Goal: Check status: Check status

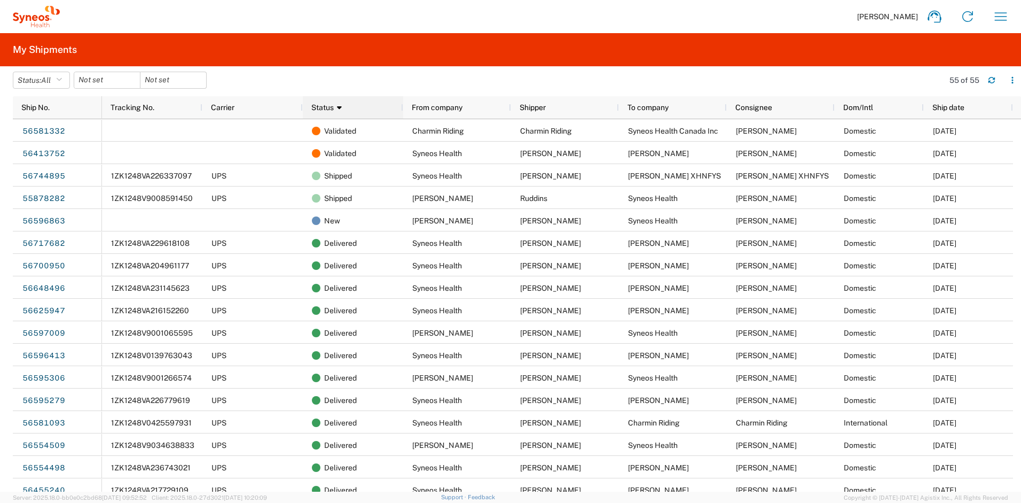
click at [343, 110] on div "Status 1" at bounding box center [355, 107] width 88 height 17
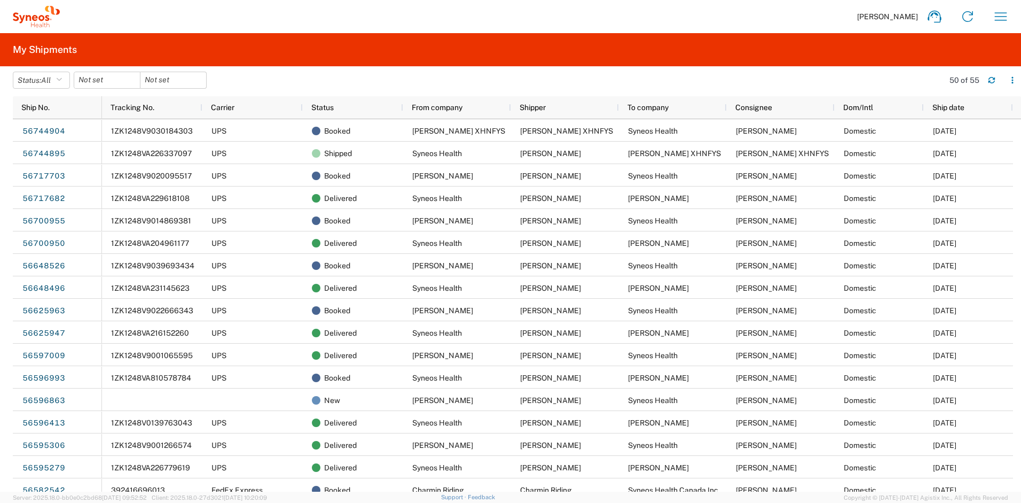
click at [343, 110] on div "Status" at bounding box center [355, 107] width 88 height 17
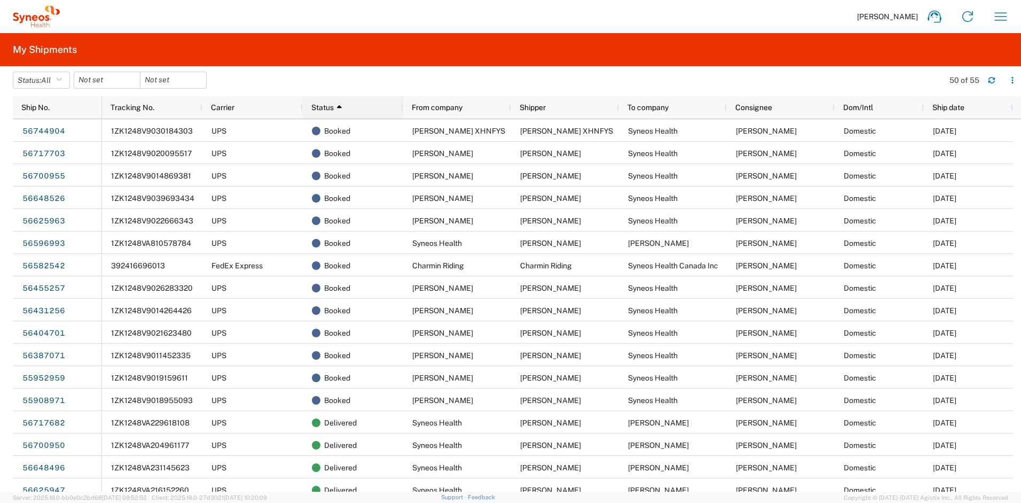
click at [351, 108] on div "Status 1" at bounding box center [355, 107] width 88 height 17
